Goal: Find contact information: Find contact information

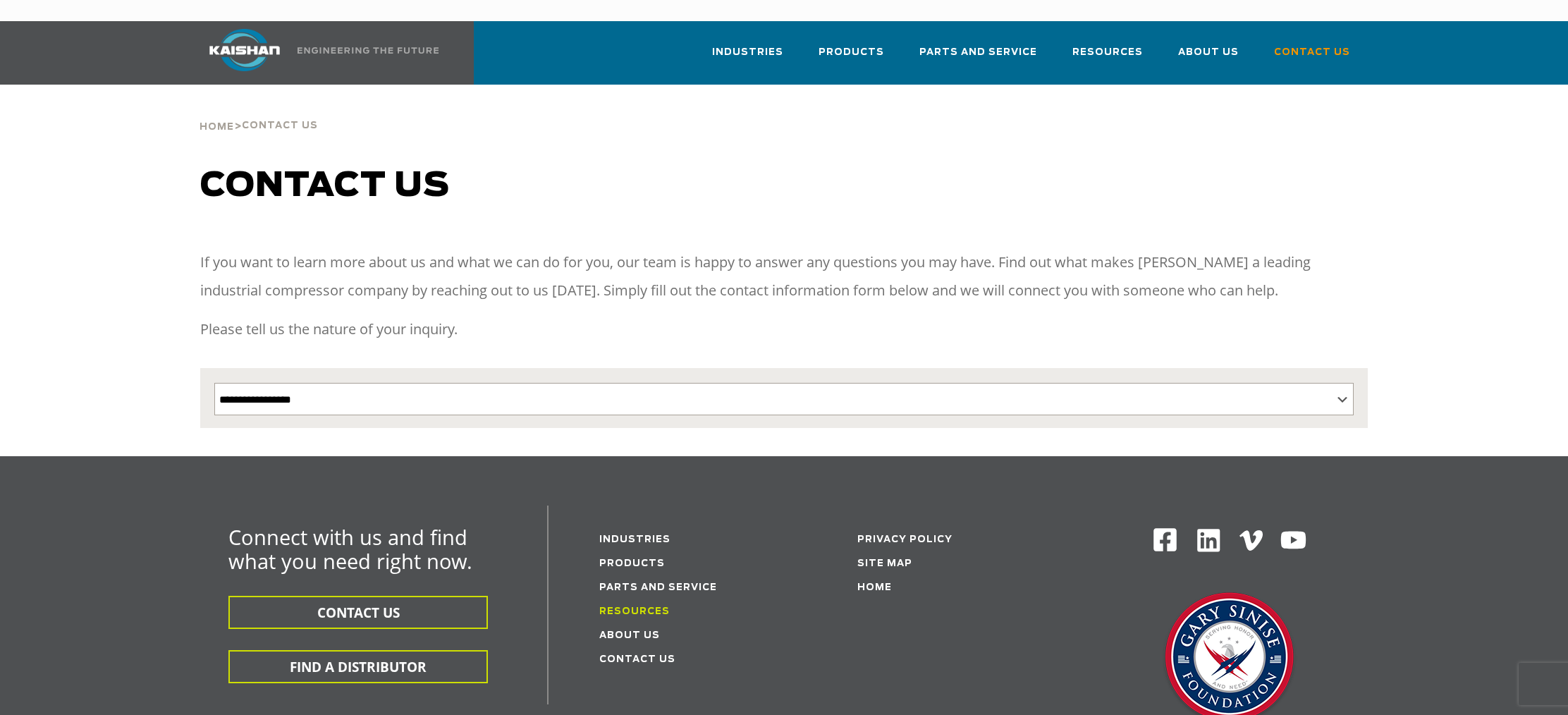
click at [627, 607] on link "Resources" at bounding box center [634, 611] width 71 height 9
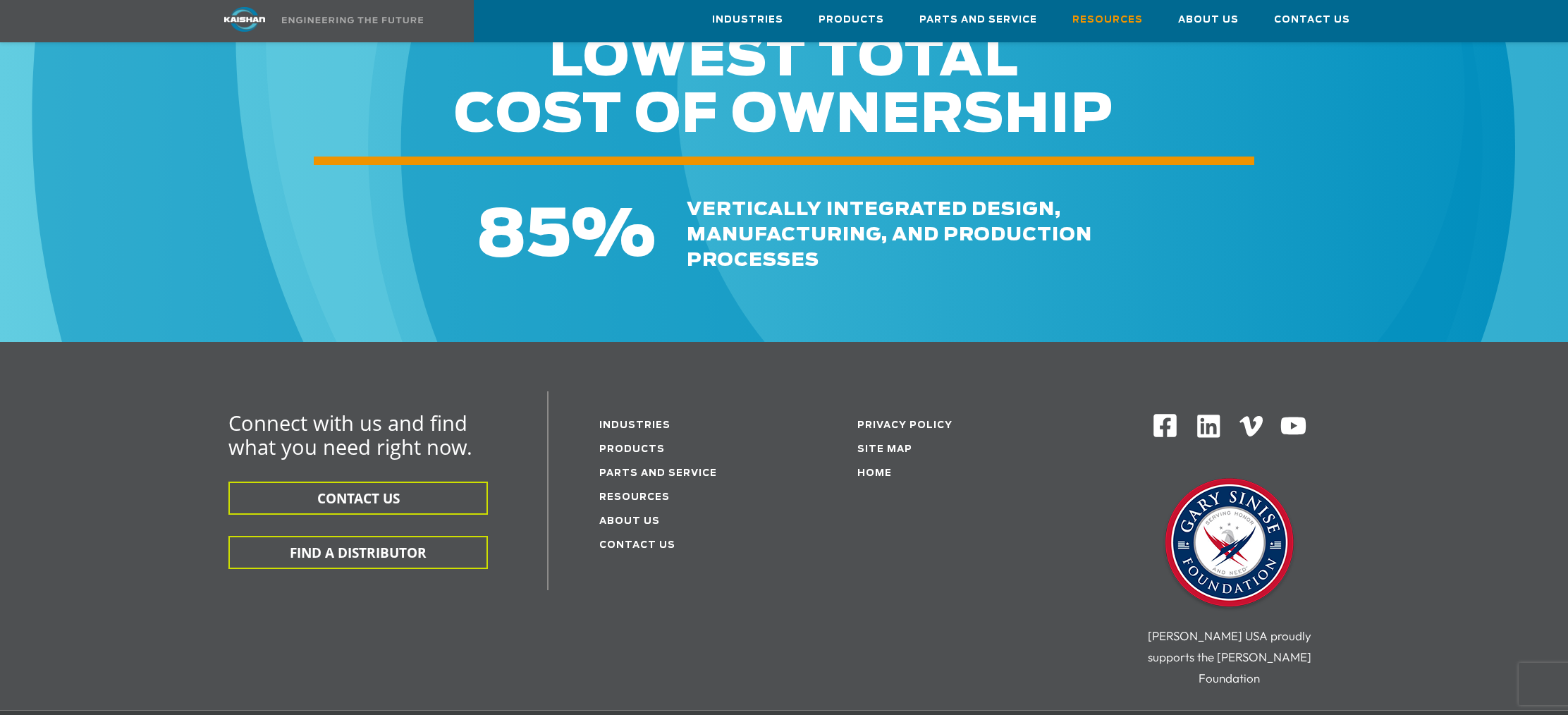
scroll to position [1545, 0]
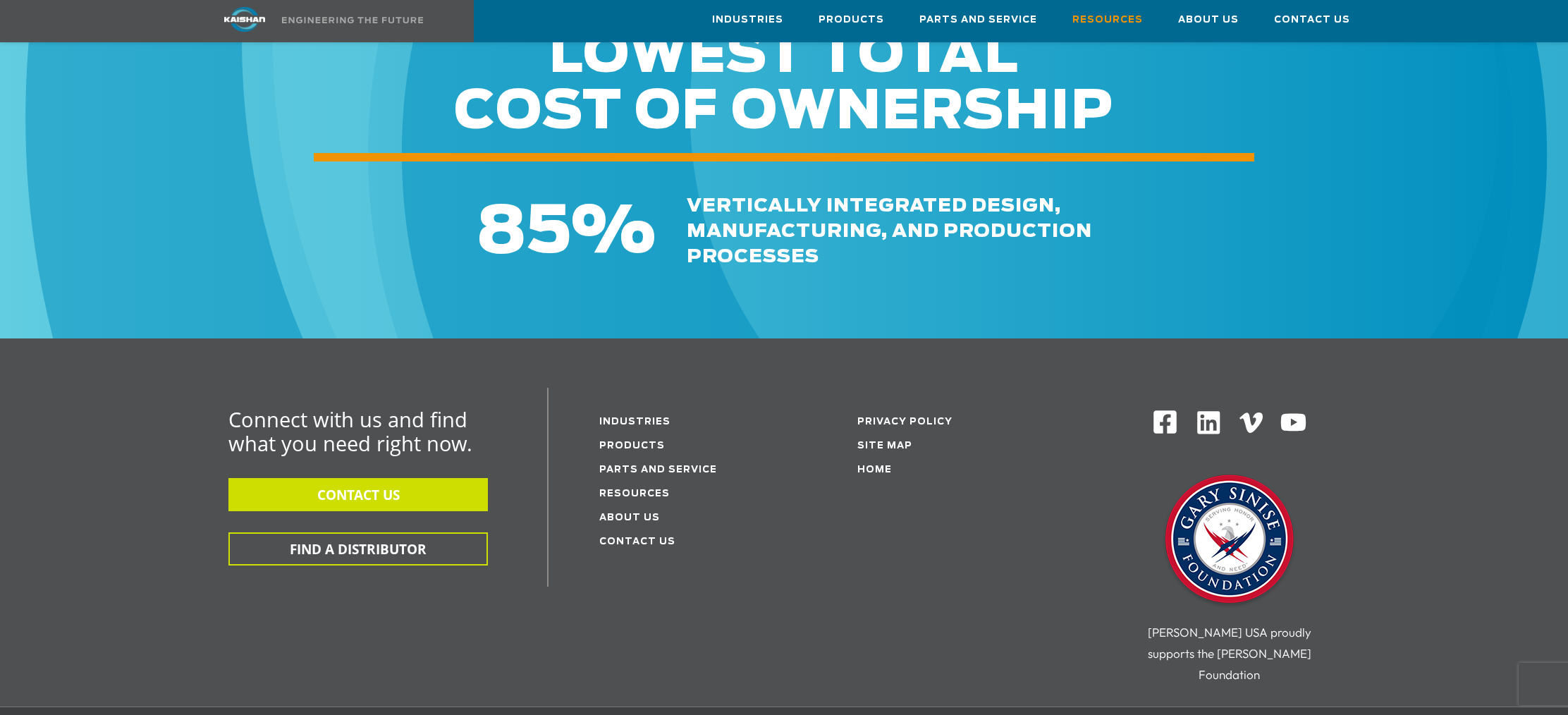
click at [317, 478] on button "CONTACT US" at bounding box center [358, 494] width 260 height 33
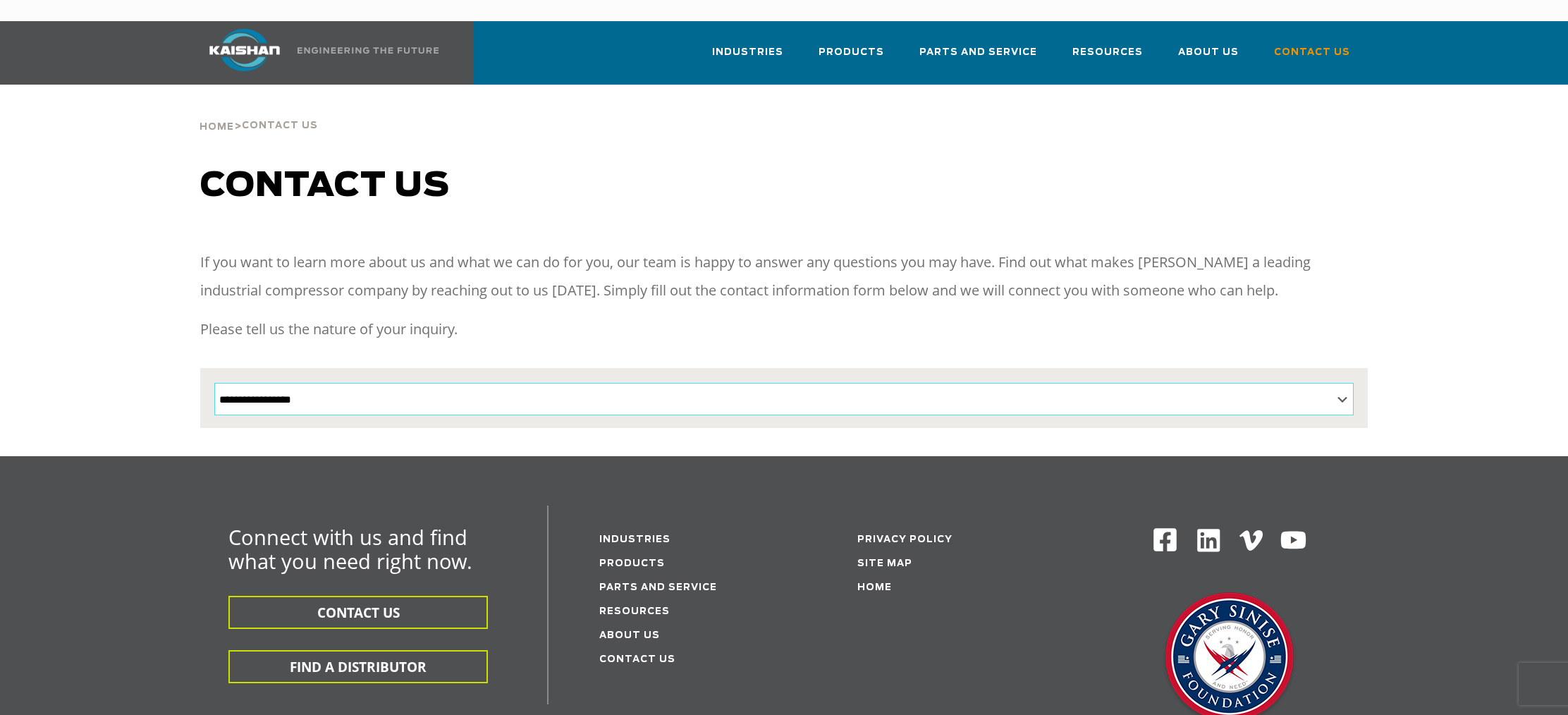
click at [269, 383] on select "**********" at bounding box center [784, 399] width 1140 height 32
